Goal: Transaction & Acquisition: Book appointment/travel/reservation

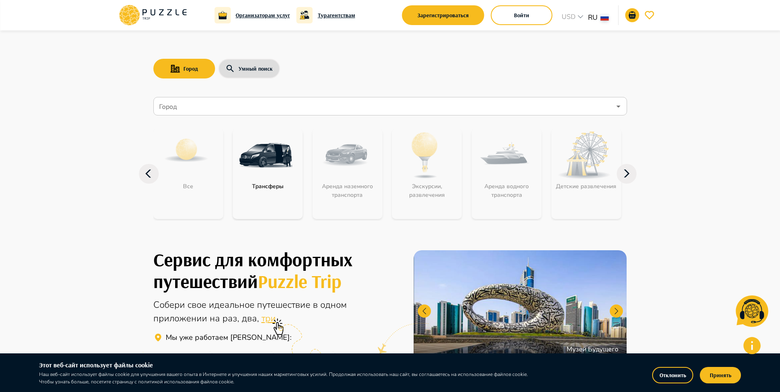
click at [268, 160] on img "category-get_transfer" at bounding box center [265, 155] width 53 height 53
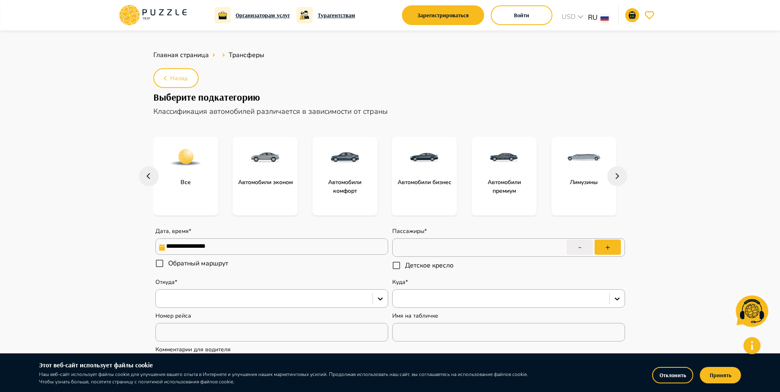
type textarea "*"
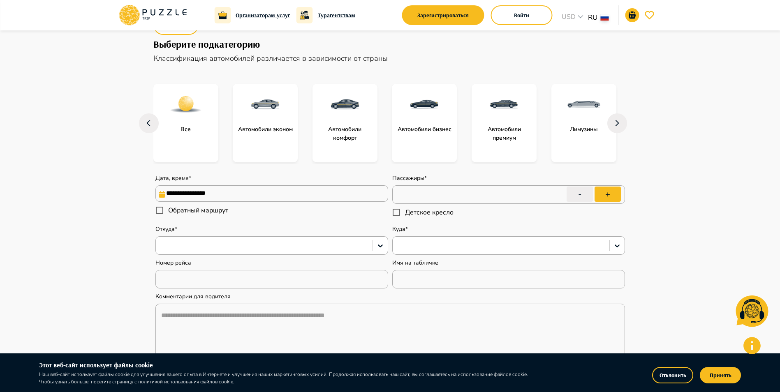
scroll to position [123, 0]
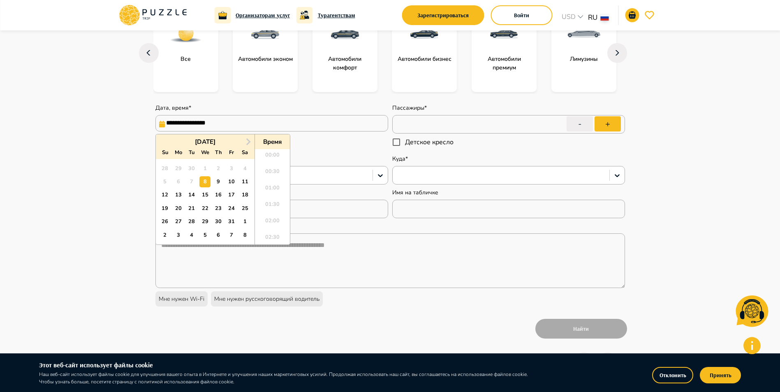
click at [356, 127] on input "**********" at bounding box center [271, 123] width 233 height 16
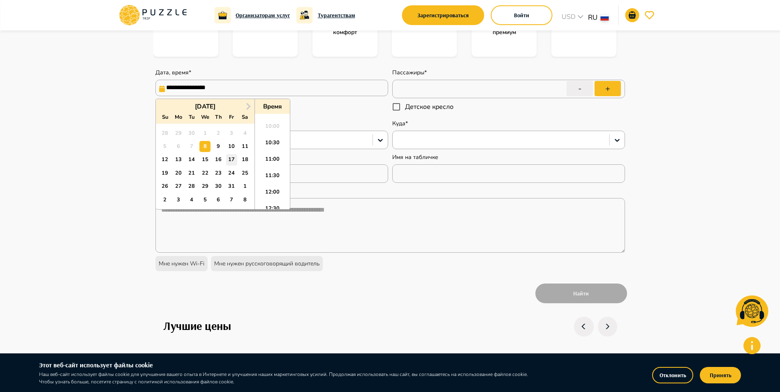
scroll to position [206, 0]
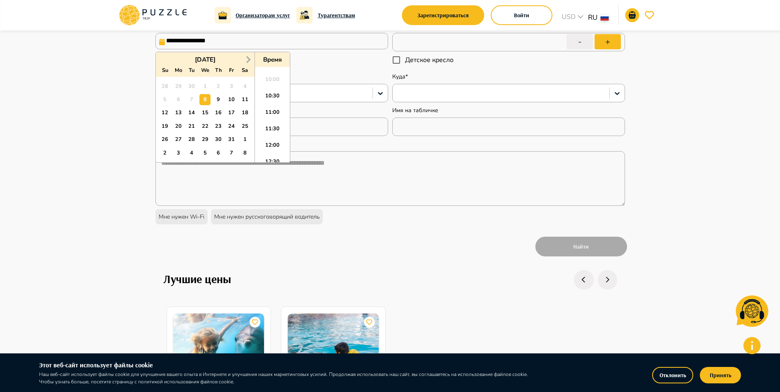
click at [247, 61] on span "Next Month" at bounding box center [247, 59] width 0 height 9
click at [230, 128] on div "26" at bounding box center [231, 126] width 11 height 11
type input "**********"
type textarea "*"
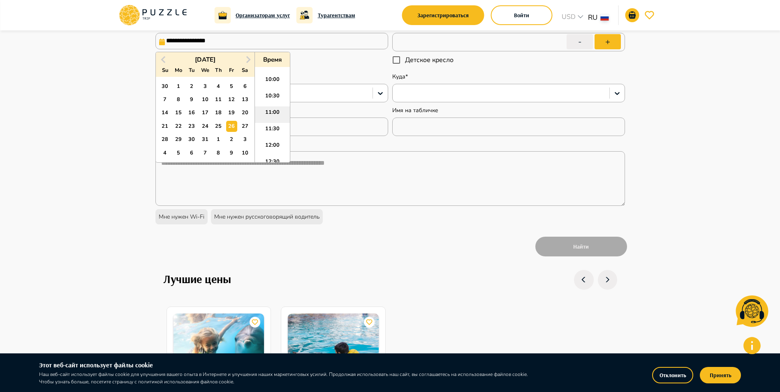
scroll to position [363, 0]
click at [271, 104] on li "12:00" at bounding box center [272, 106] width 35 height 16
type input "**********"
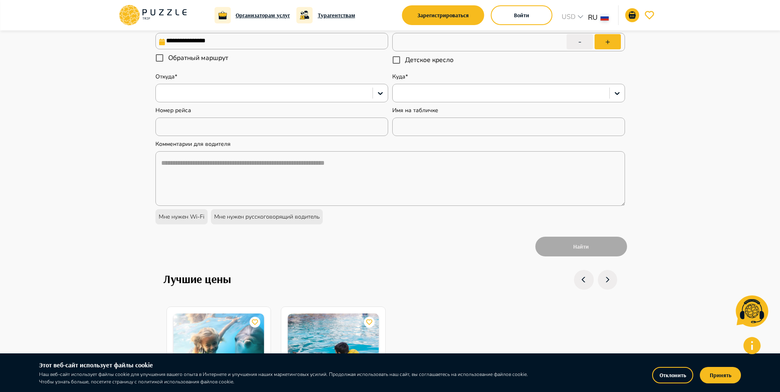
type textarea "*"
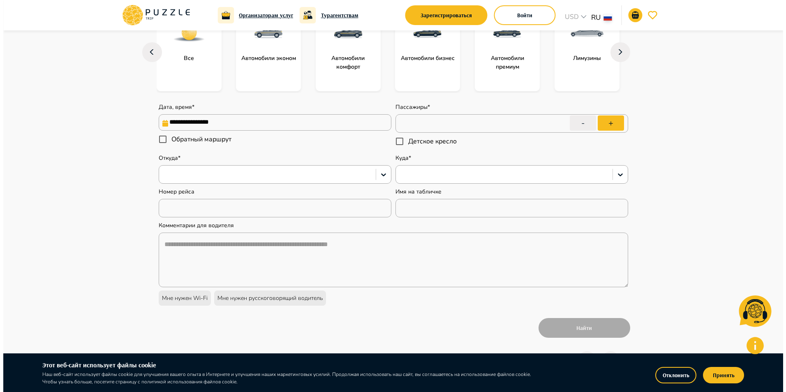
scroll to position [123, 0]
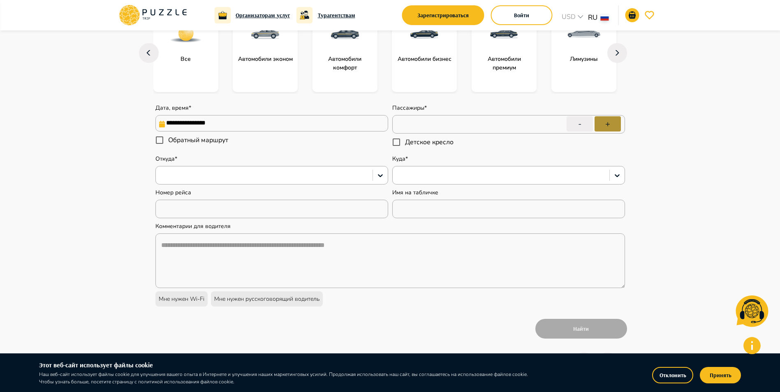
click at [609, 125] on button "+" at bounding box center [607, 123] width 26 height 15
type input "*"
type textarea "*"
click at [381, 174] on icon at bounding box center [380, 175] width 8 height 8
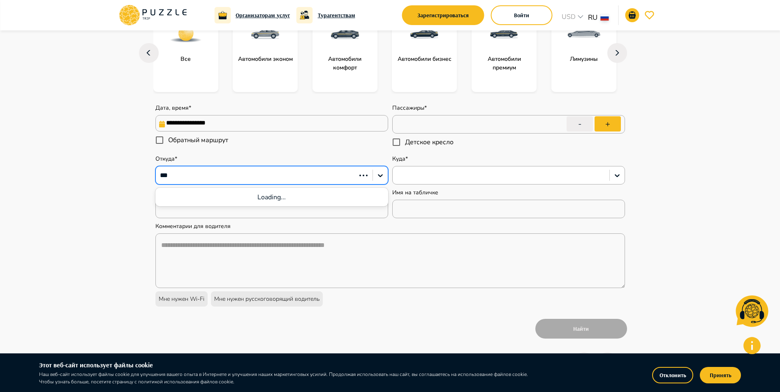
type input "****"
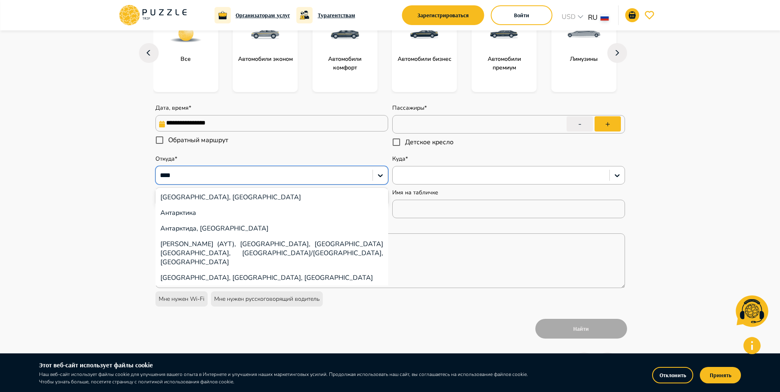
click at [305, 195] on div "[GEOGRAPHIC_DATA], [GEOGRAPHIC_DATA]" at bounding box center [271, 198] width 233 height 16
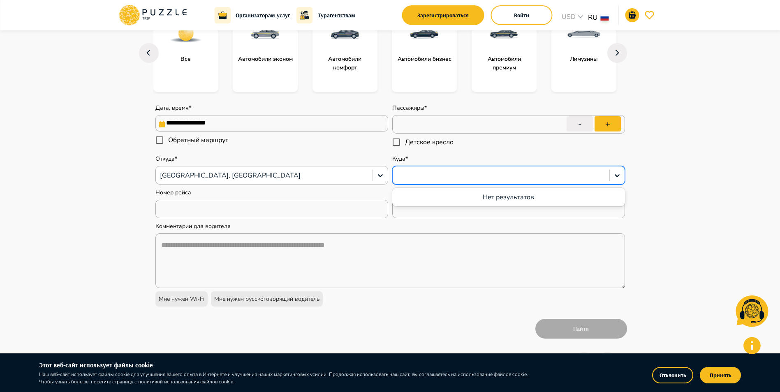
click at [417, 173] on div at bounding box center [501, 175] width 208 height 11
type textarea "*"
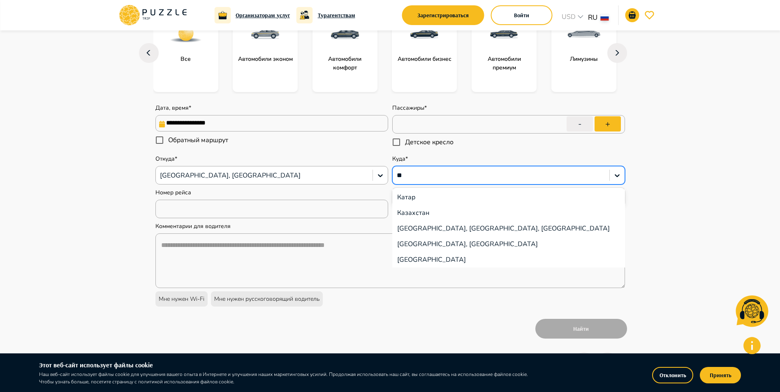
type input "***"
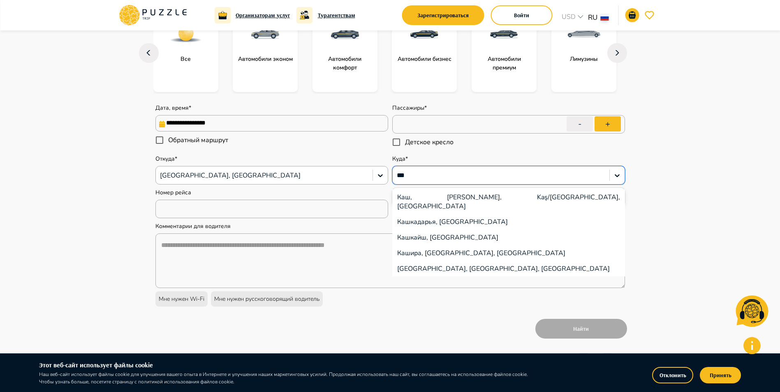
click at [427, 196] on div "Каш, [PERSON_NAME], Kaş/[GEOGRAPHIC_DATA], [GEOGRAPHIC_DATA]" at bounding box center [508, 202] width 233 height 25
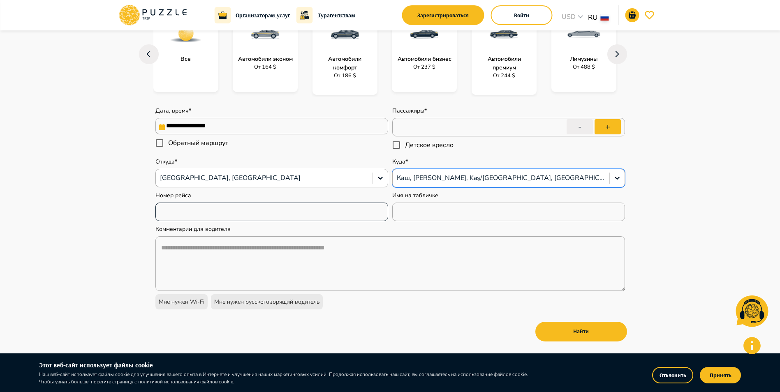
click at [294, 215] on input "text" at bounding box center [271, 211] width 233 height 16
click at [566, 329] on button "Найти" at bounding box center [581, 332] width 92 height 20
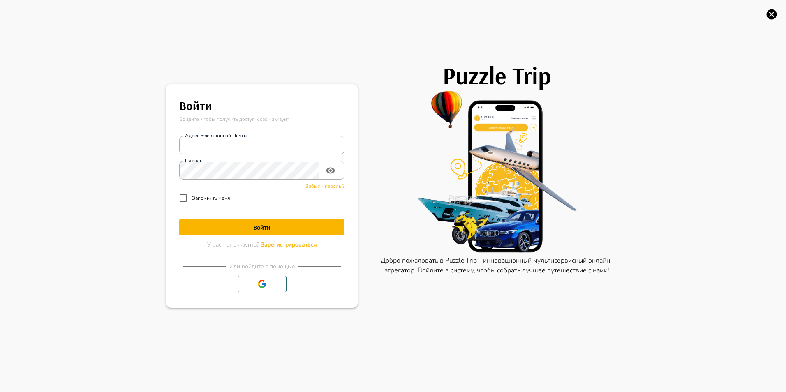
type textarea "*"
click at [770, 17] on icon "button" at bounding box center [772, 14] width 10 height 10
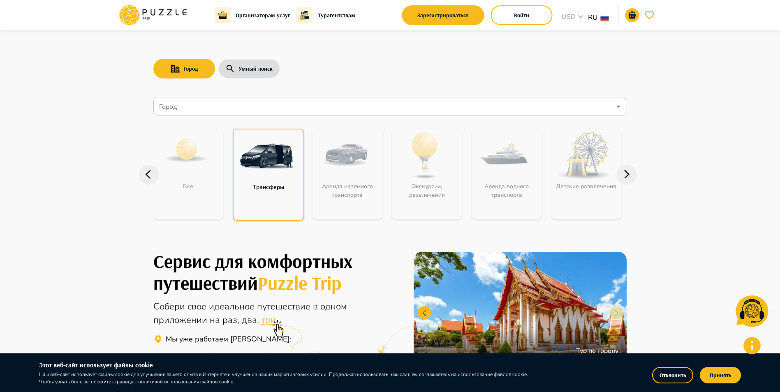
click at [342, 16] on h6 "Турагентствам" at bounding box center [336, 15] width 37 height 9
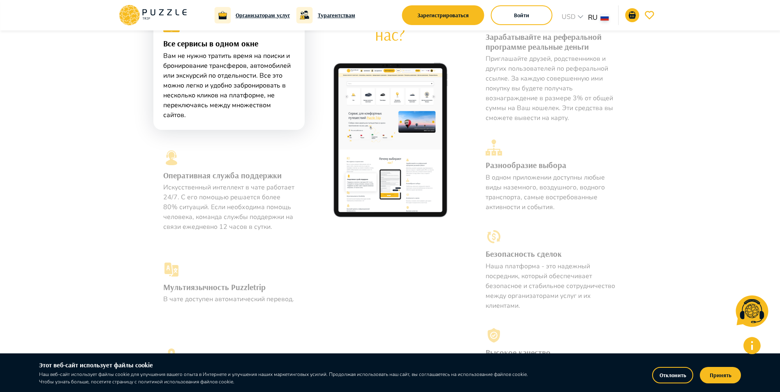
scroll to position [344, 0]
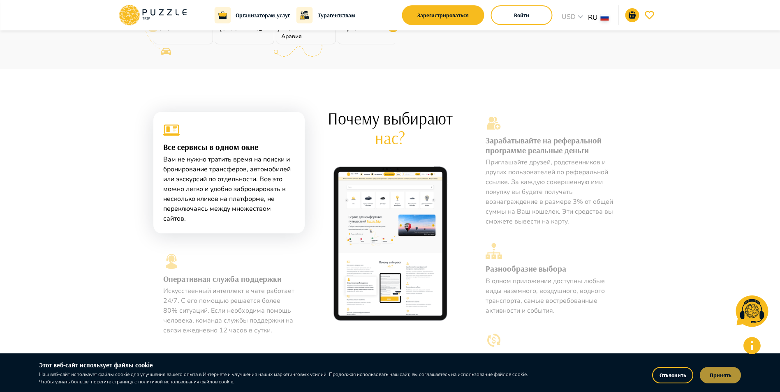
click at [724, 369] on button "Принять" at bounding box center [720, 375] width 41 height 16
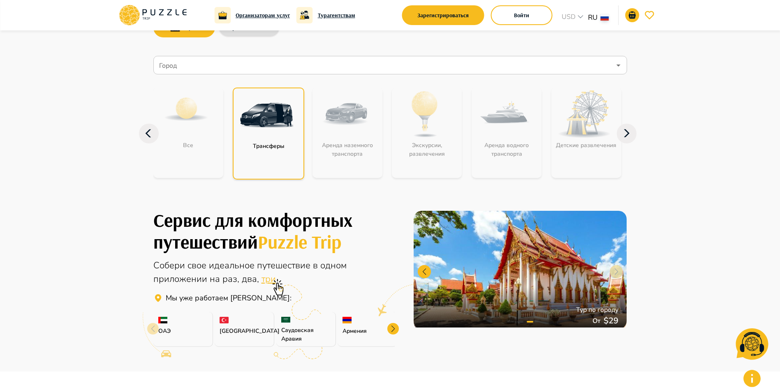
scroll to position [0, 0]
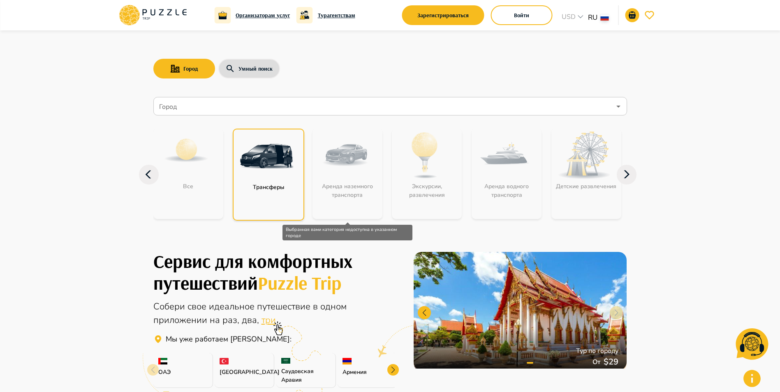
click at [352, 183] on div "Аренда наземного транспорта" at bounding box center [347, 174] width 70 height 90
click at [617, 108] on icon "Open" at bounding box center [618, 107] width 10 height 10
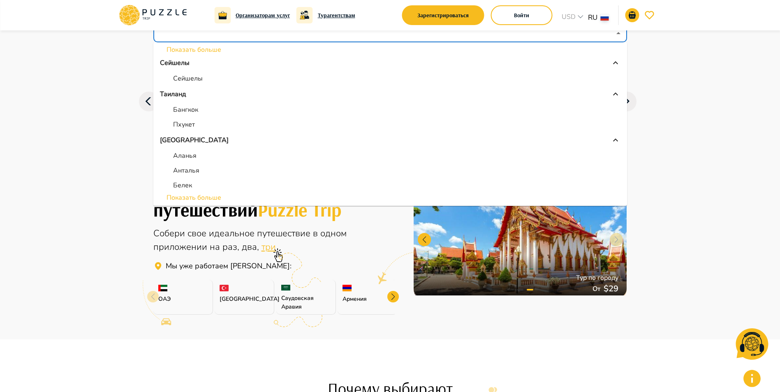
scroll to position [82, 0]
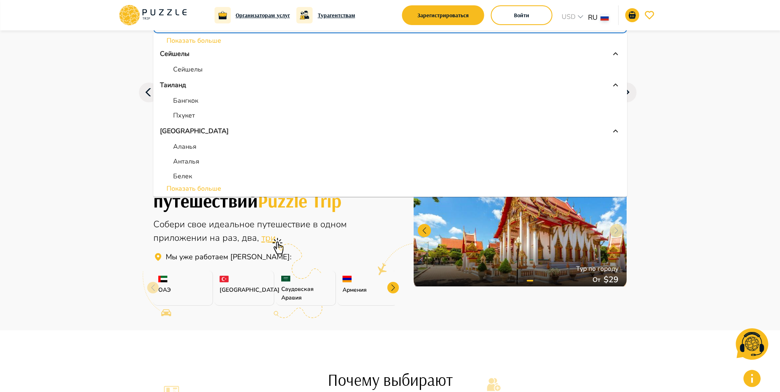
click at [190, 163] on p "Анталья" at bounding box center [186, 162] width 26 height 10
type input "*******"
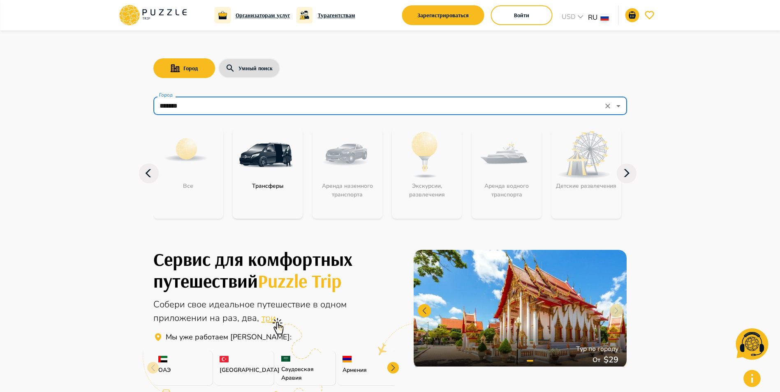
scroll to position [0, 0]
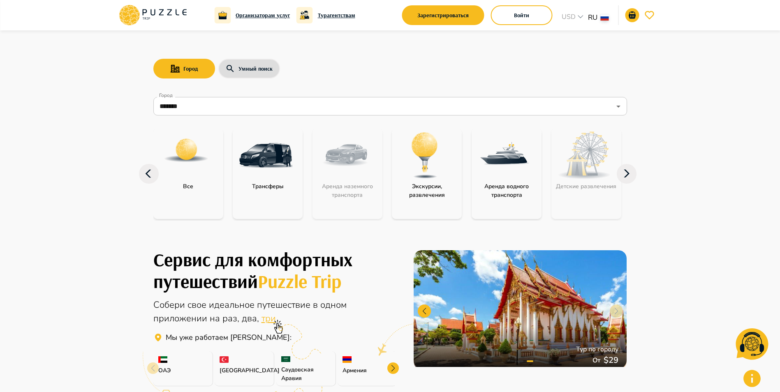
click at [348, 181] on div "Аренда наземного транспорта" at bounding box center [347, 174] width 70 height 90
